Goal: Task Accomplishment & Management: Manage account settings

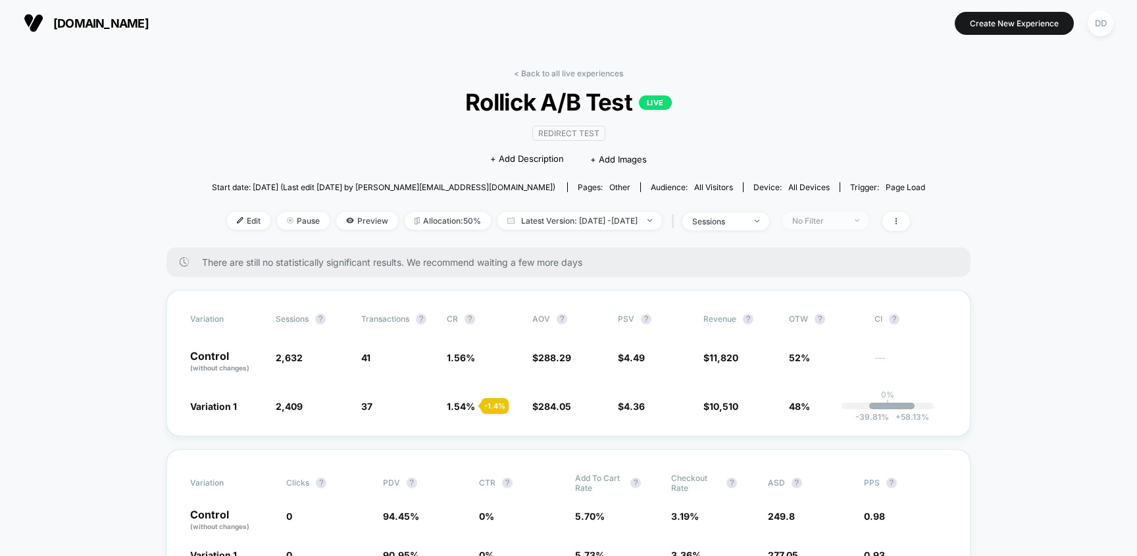
click at [860, 220] on img at bounding box center [857, 220] width 5 height 3
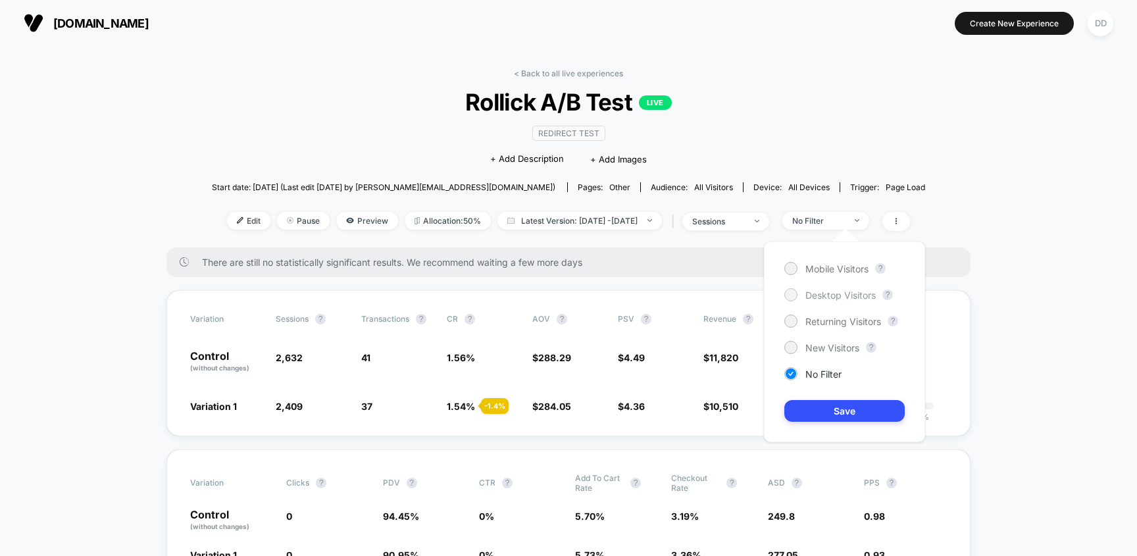
click at [829, 296] on span "Desktop Visitors" at bounding box center [841, 295] width 70 height 11
click at [862, 407] on button "Save" at bounding box center [845, 411] width 120 height 22
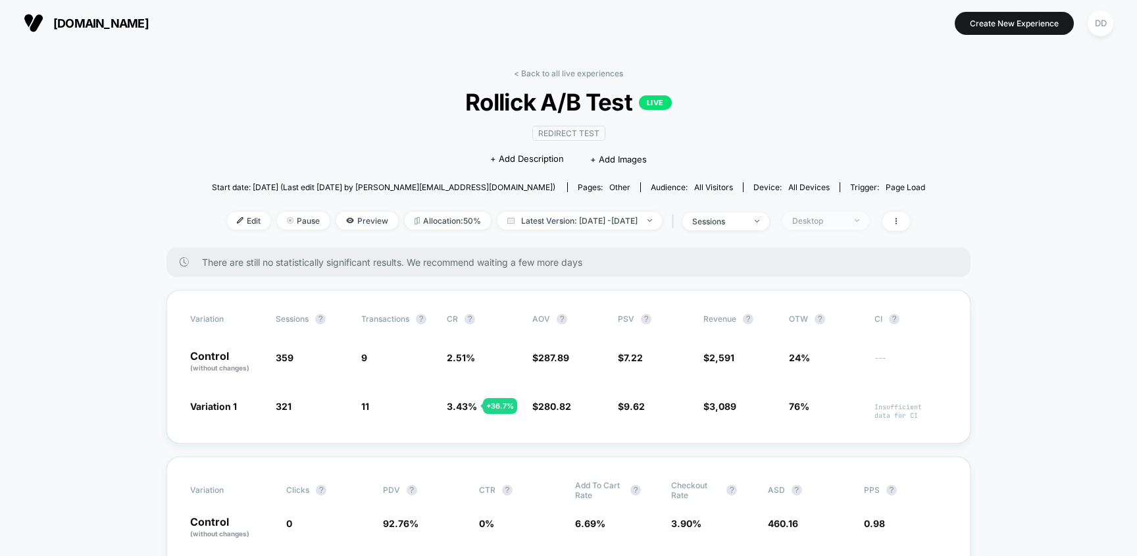
click at [860, 219] on img at bounding box center [857, 220] width 5 height 3
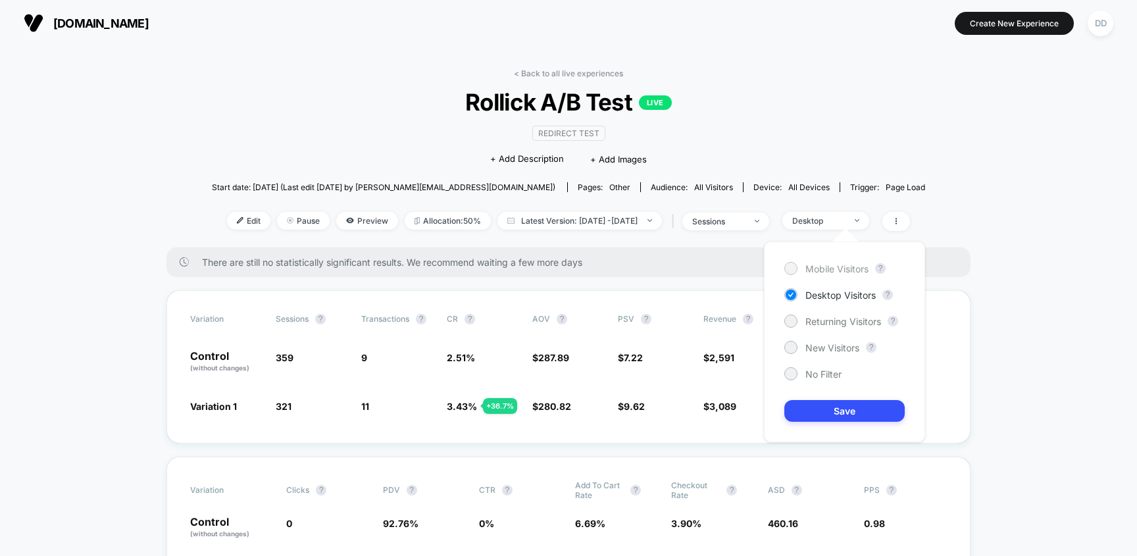
click at [837, 264] on span "Mobile Visitors" at bounding box center [837, 268] width 63 height 11
click at [839, 414] on button "Save" at bounding box center [845, 411] width 120 height 22
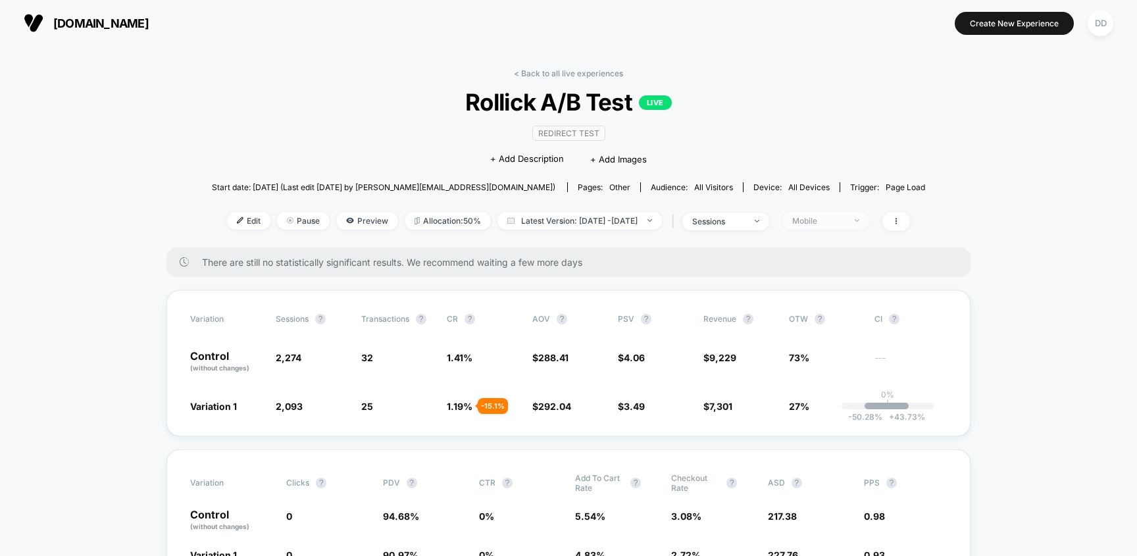
click at [845, 218] on div "Mobile" at bounding box center [819, 221] width 53 height 10
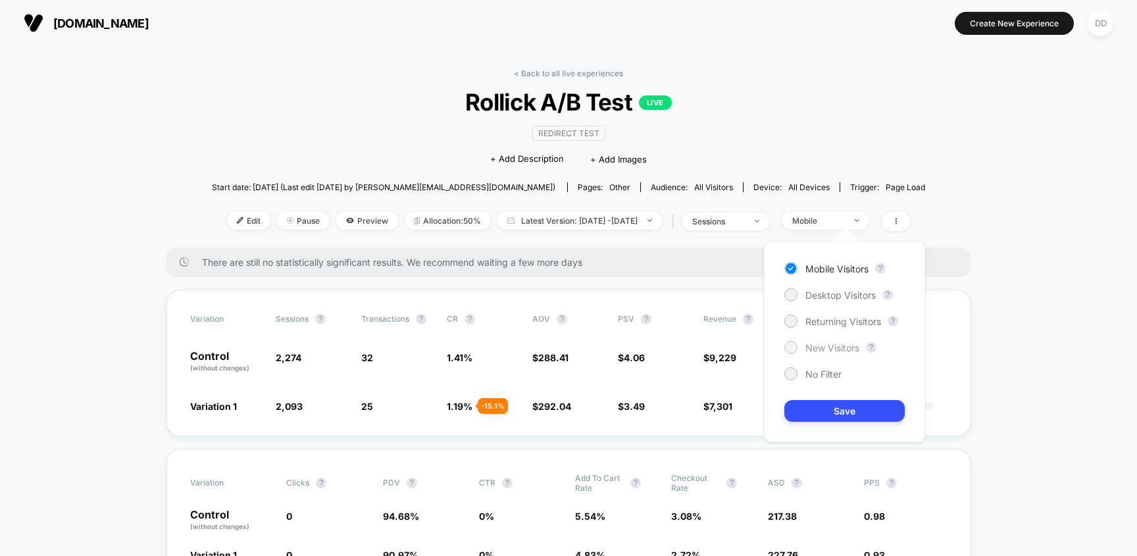
click at [843, 351] on span "New Visitors" at bounding box center [833, 347] width 54 height 11
click at [839, 411] on button "Save" at bounding box center [845, 411] width 120 height 22
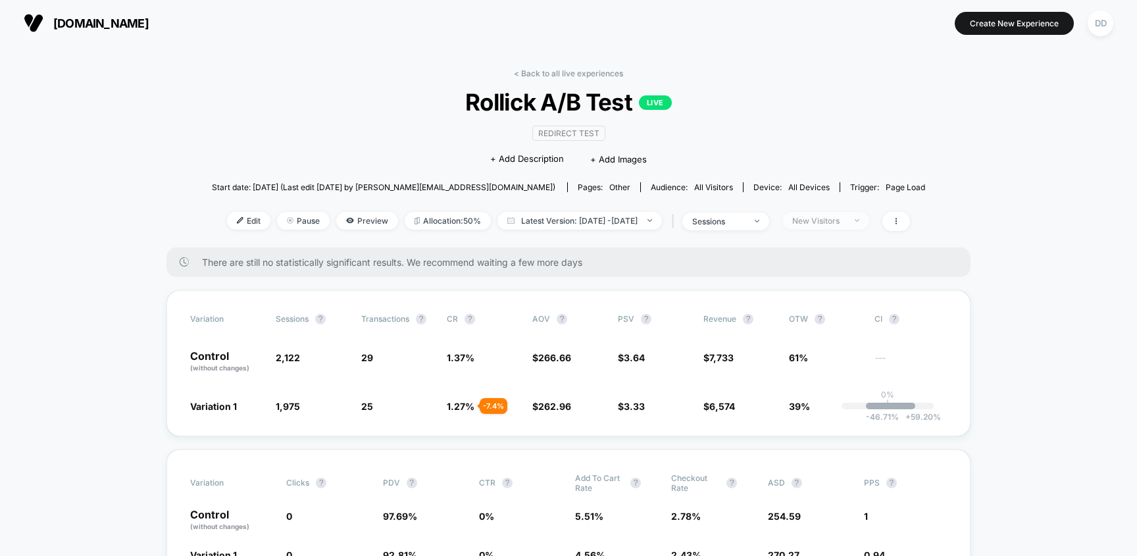
click at [870, 221] on span "New Visitors" at bounding box center [826, 221] width 87 height 18
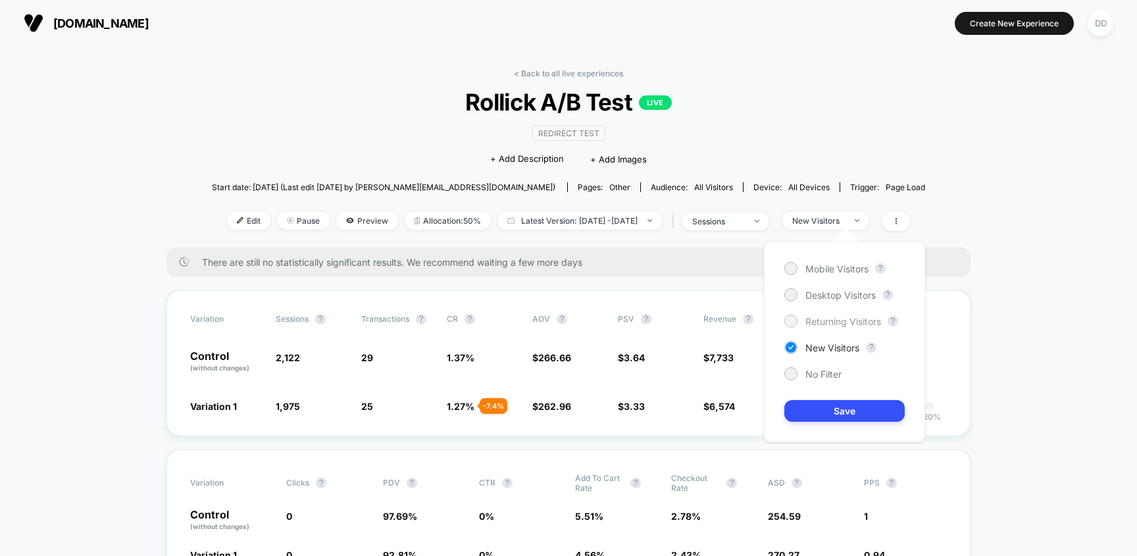
click at [832, 323] on span "Returning Visitors" at bounding box center [844, 321] width 76 height 11
click at [861, 412] on button "Save" at bounding box center [845, 411] width 120 height 22
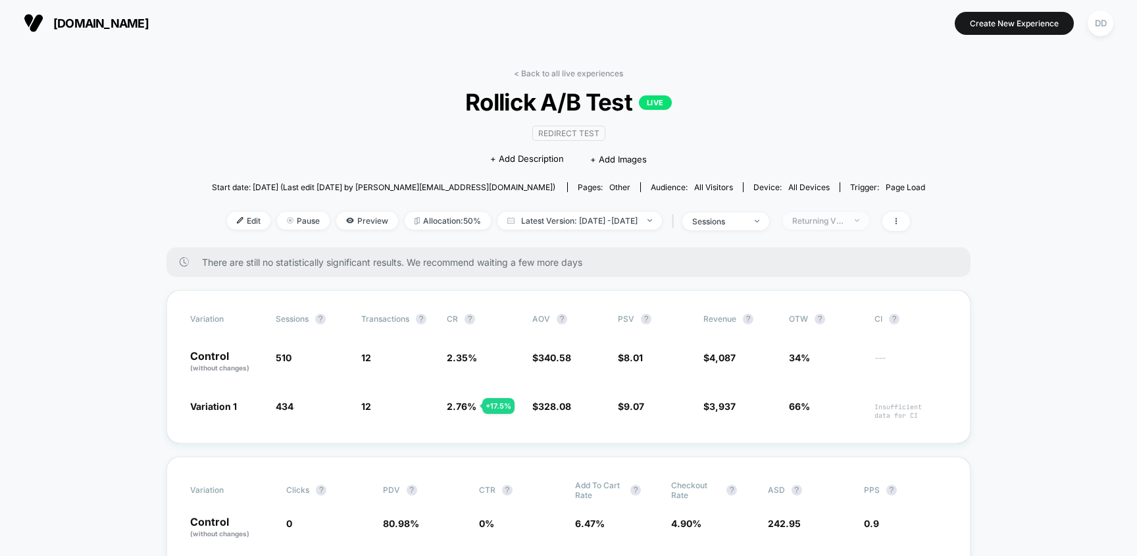
click at [870, 224] on span "Returning Visitors" at bounding box center [826, 221] width 87 height 18
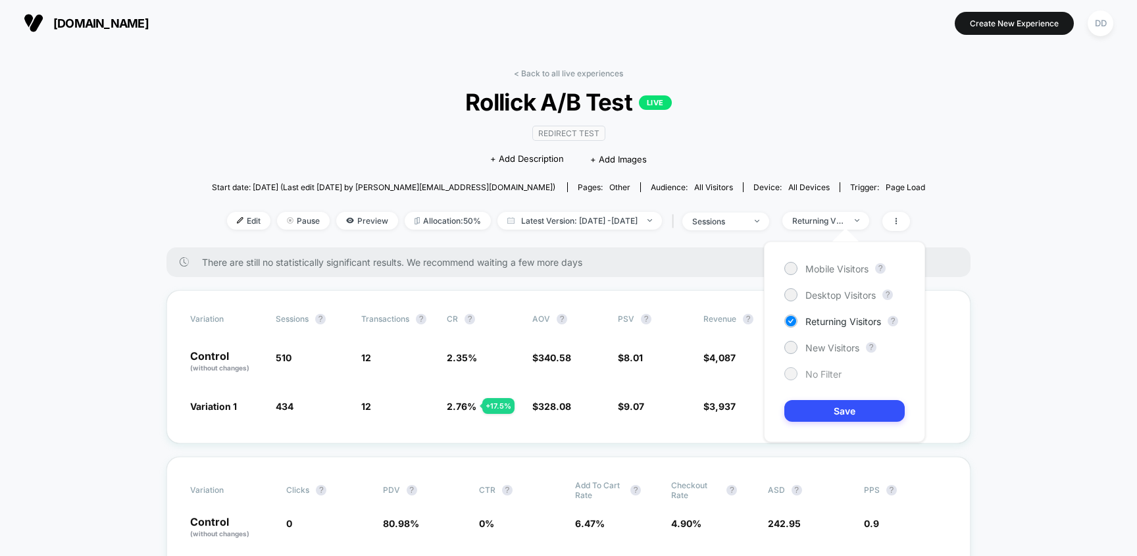
click at [823, 370] on span "No Filter" at bounding box center [824, 374] width 36 height 11
click at [854, 407] on button "Save" at bounding box center [845, 411] width 120 height 22
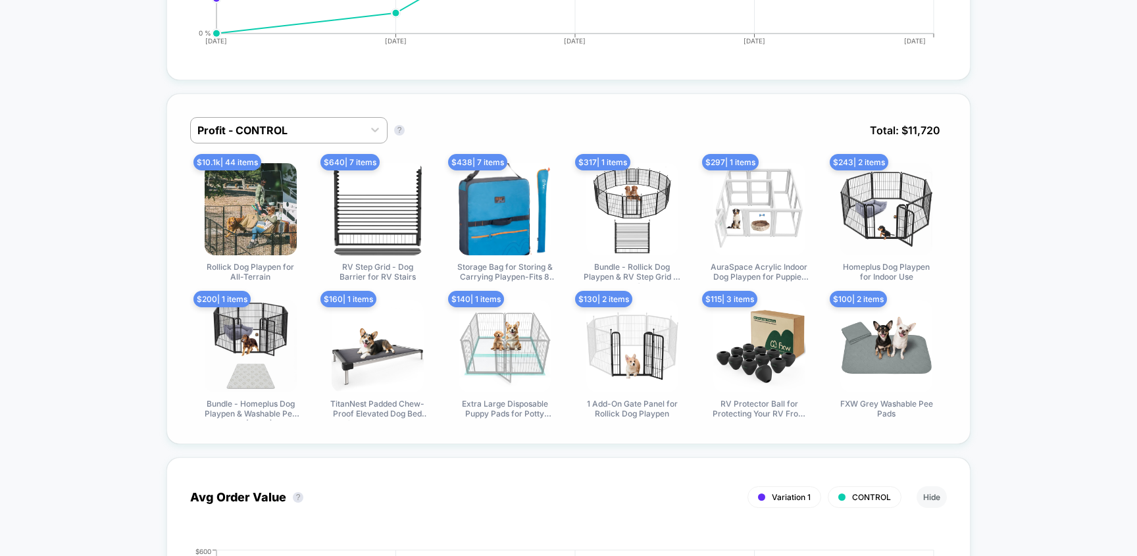
scroll to position [676, 0]
